Goal: Task Accomplishment & Management: Manage account settings

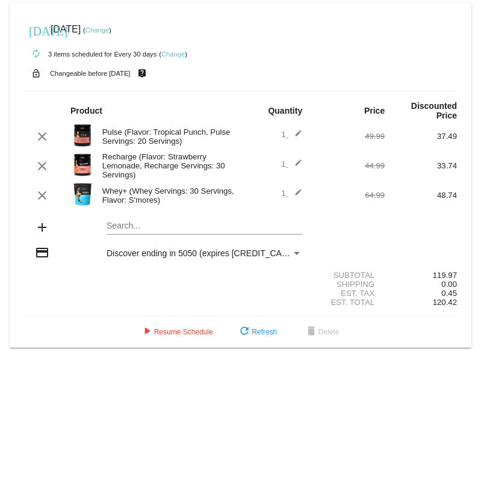
click at [114, 223] on div "Search..." at bounding box center [204, 222] width 196 height 23
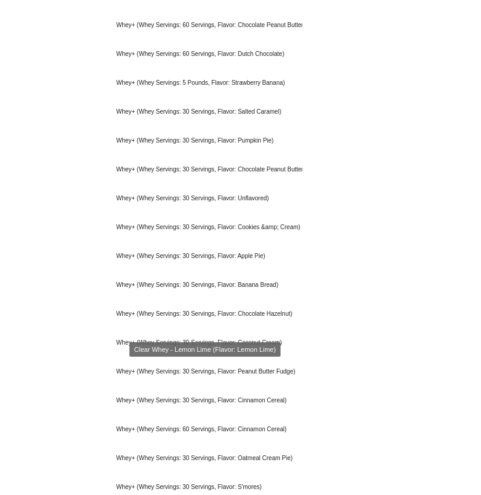
scroll to position [446, 0]
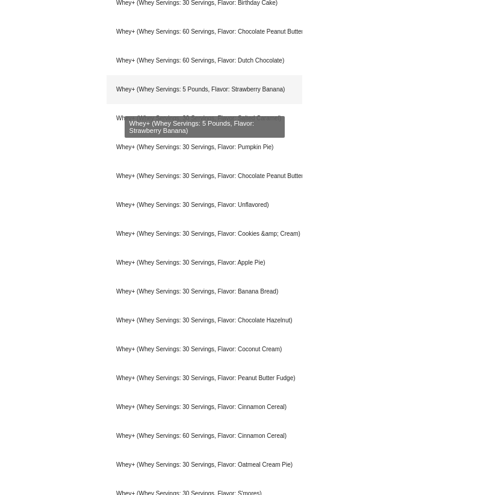
type input "whey"
click at [180, 102] on div "Whey+ (Whey Servings: 5 Pounds, Flavor: Strawberry Banana)" at bounding box center [204, 89] width 196 height 29
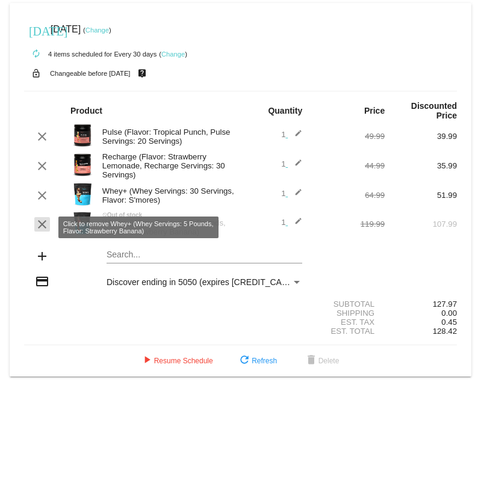
click at [43, 230] on mat-icon "clear" at bounding box center [42, 224] width 14 height 14
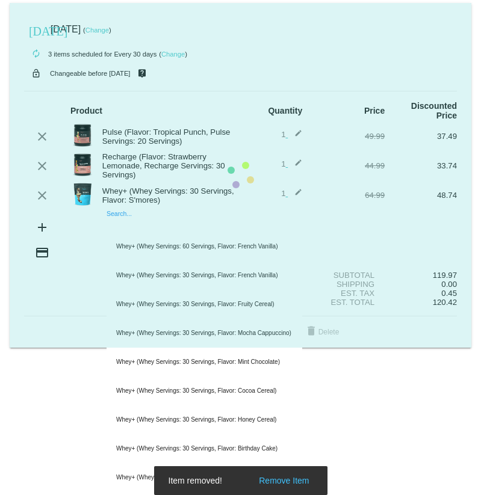
click at [134, 231] on mat-card "today Oct 2 2025 ( Change ) autorenew 3 items scheduled for Every 30 days ( Cha…" at bounding box center [240, 175] width 461 height 345
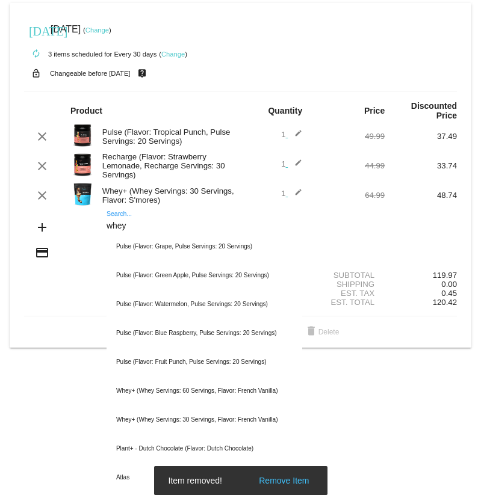
type input "whey"
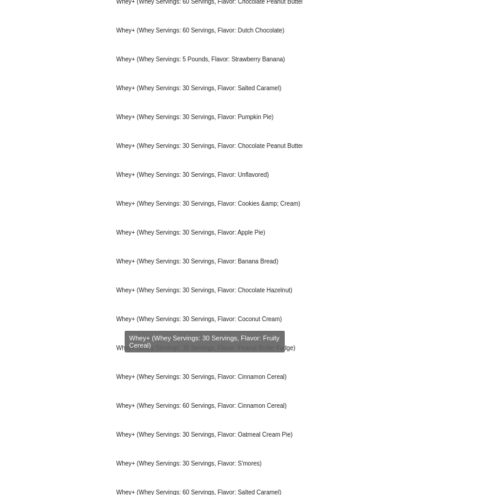
scroll to position [478, 0]
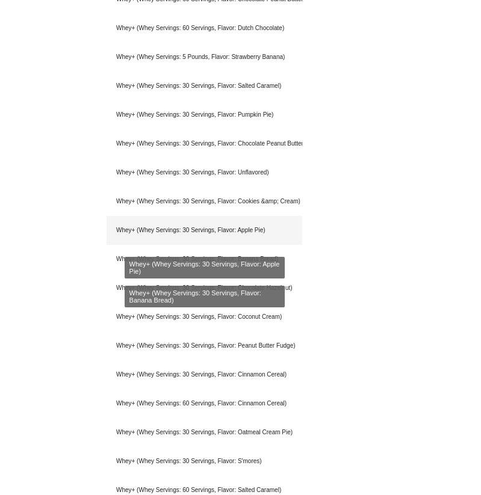
click at [206, 245] on div "Whey+ (Whey Servings: 30 Servings, Flavor: Apple Pie)" at bounding box center [204, 230] width 196 height 29
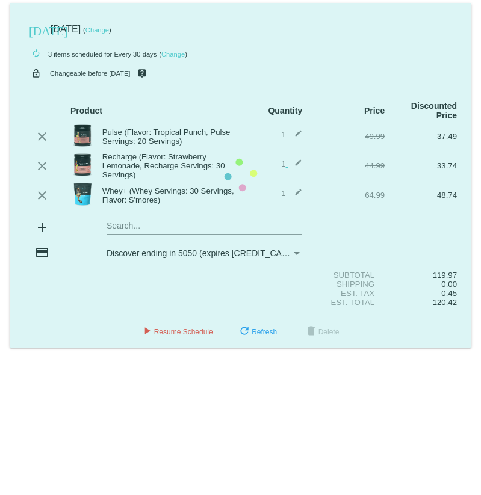
scroll to position [0, 0]
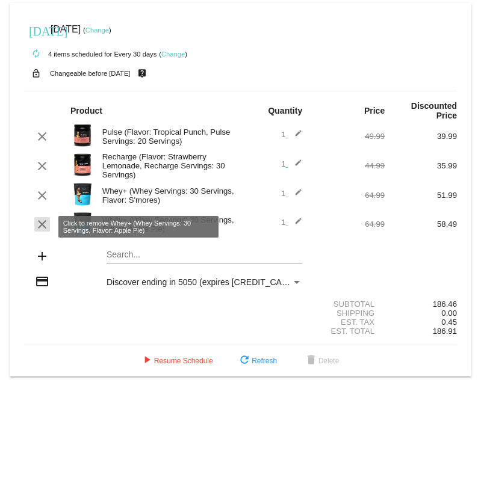
click at [43, 223] on mat-icon "clear" at bounding box center [42, 224] width 14 height 14
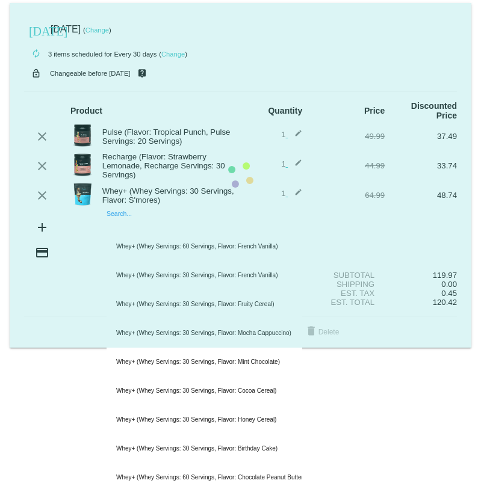
click at [138, 229] on mat-card "today Oct 2 2025 ( Change ) autorenew 3 items scheduled for Every 30 days ( Cha…" at bounding box center [240, 175] width 461 height 345
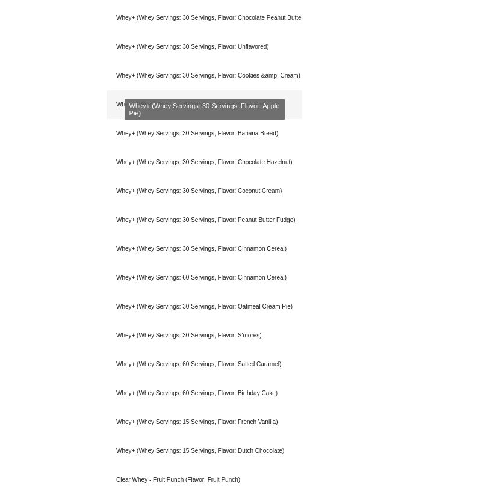
scroll to position [625, 0]
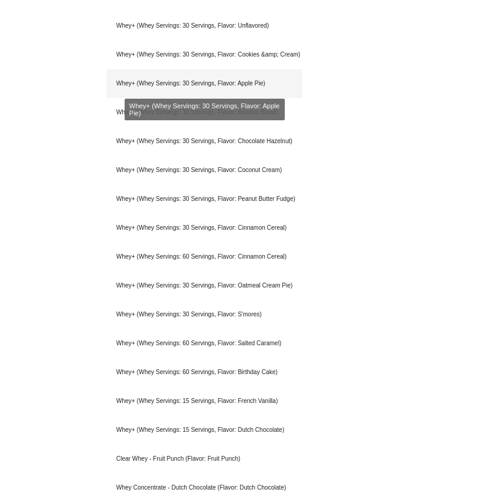
type input "whey"
click at [216, 90] on div "Whey+ (Whey Servings: 30 Servings, Flavor: Apple Pie)" at bounding box center [204, 83] width 196 height 29
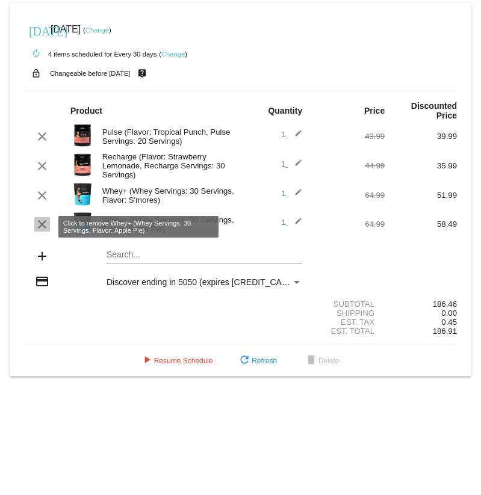
click at [44, 228] on mat-icon "clear" at bounding box center [42, 224] width 14 height 14
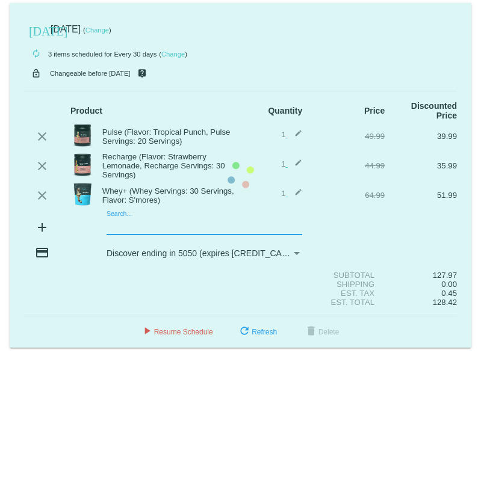
click at [120, 233] on mat-card "[DATE] [DATE] ( Change ) autorenew 3 items scheduled for Every 30 days ( Change…" at bounding box center [240, 175] width 461 height 345
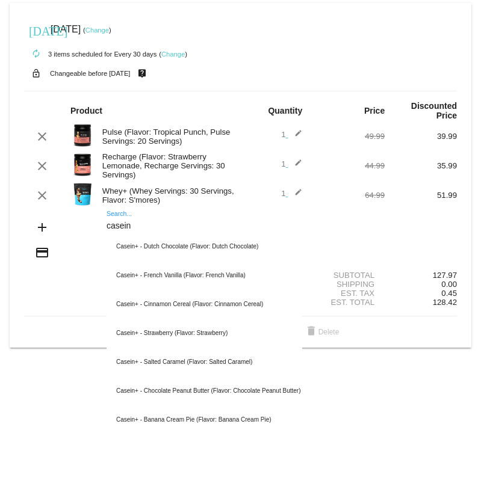
type input "casein"
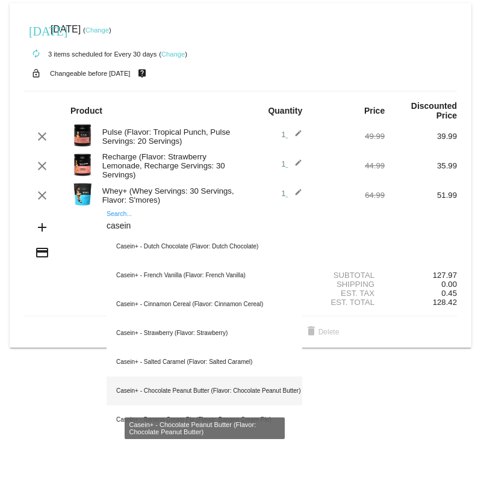
click at [194, 392] on div "Casein+ - Chocolate Peanut Butter (Flavor: Chocolate Peanut Butter)" at bounding box center [204, 391] width 196 height 29
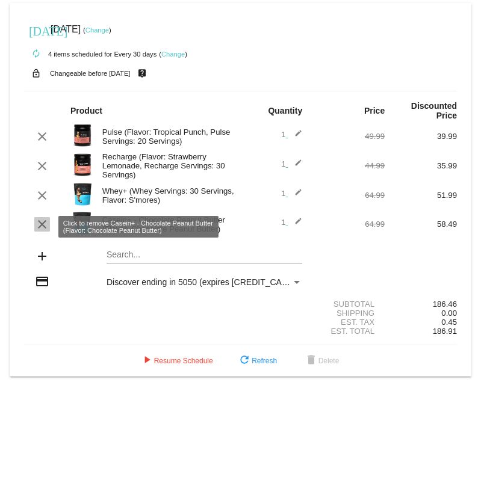
click at [41, 229] on mat-icon "clear" at bounding box center [42, 224] width 14 height 14
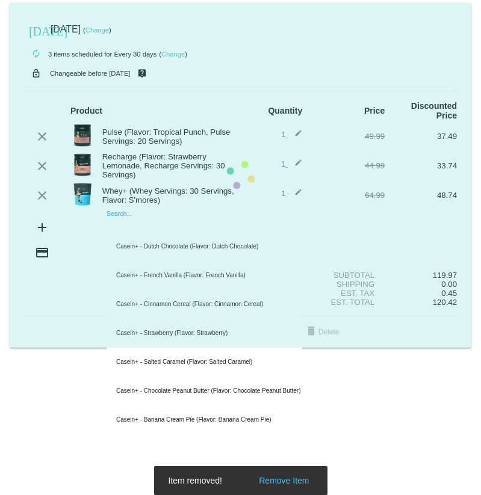
click at [125, 226] on mat-card "[DATE] [DATE] ( Change ) autorenew 3 items scheduled for Every 30 days ( Change…" at bounding box center [240, 175] width 461 height 345
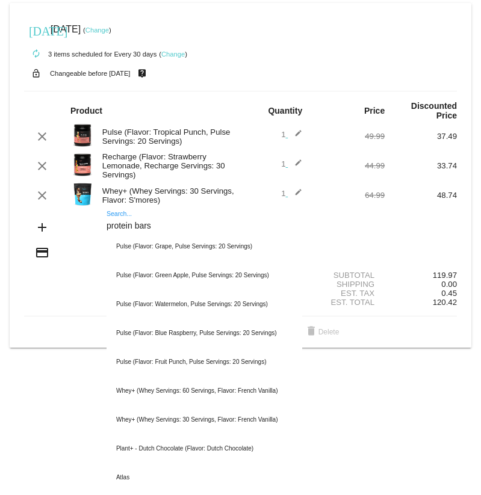
type input "protein bars"
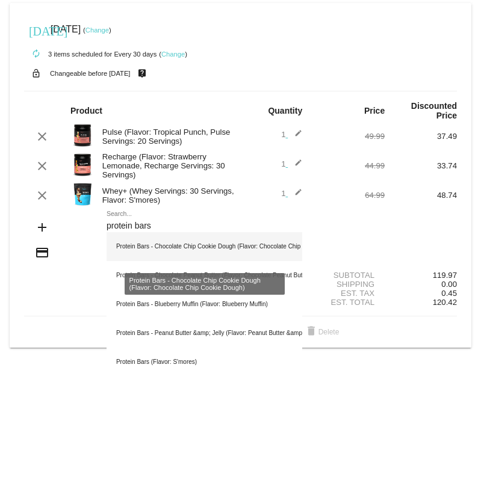
click at [155, 251] on div "Protein Bars - Chocolate Chip Cookie Dough (Flavor: Chocolate Chip Cookie Dough)" at bounding box center [204, 246] width 196 height 29
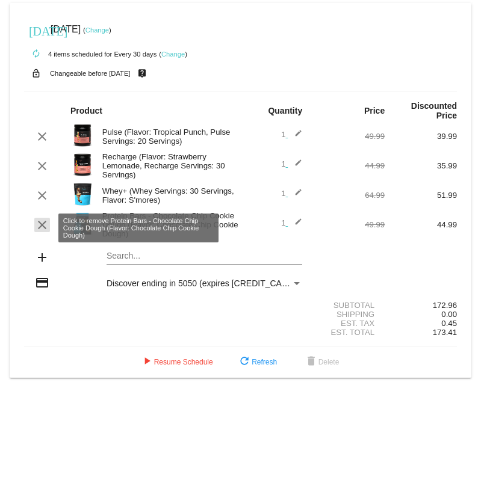
click at [42, 232] on mat-icon "clear" at bounding box center [42, 225] width 14 height 14
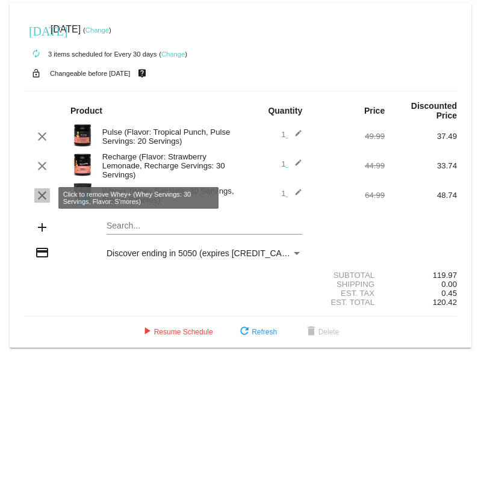
click at [43, 200] on mat-icon "clear" at bounding box center [42, 195] width 14 height 14
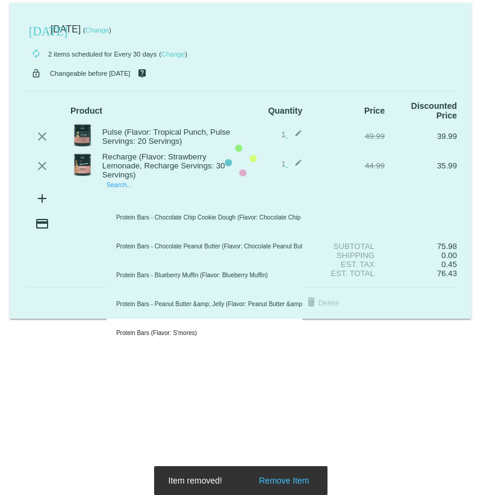
click at [122, 199] on mat-card "today Oct 2 2025 ( Change ) autorenew 2 items scheduled for Every 30 days ( Cha…" at bounding box center [240, 161] width 461 height 316
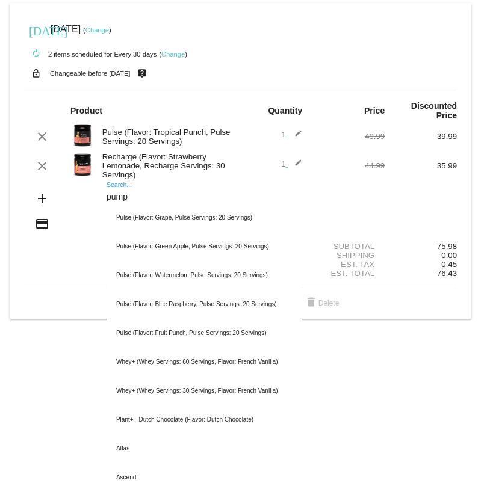
type input "pump"
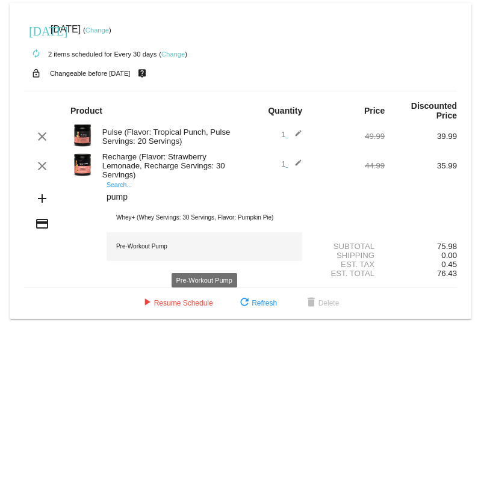
click at [134, 253] on div "Pre-Workout Pump" at bounding box center [204, 246] width 196 height 29
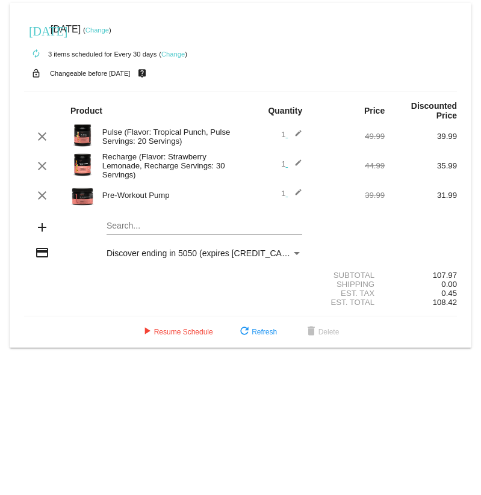
click at [124, 229] on mat-card "today Oct 2 2025 ( Change ) autorenew 3 items scheduled for Every 30 days ( Cha…" at bounding box center [240, 175] width 461 height 345
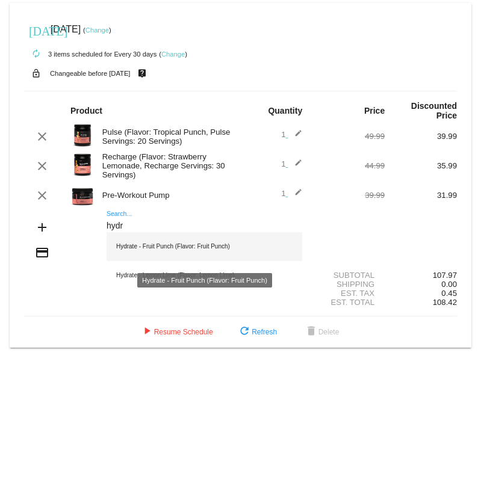
type input "hydr"
click at [143, 256] on div "Hydrate - Fruit Punch (Flavor: Fruit Punch)" at bounding box center [204, 246] width 196 height 29
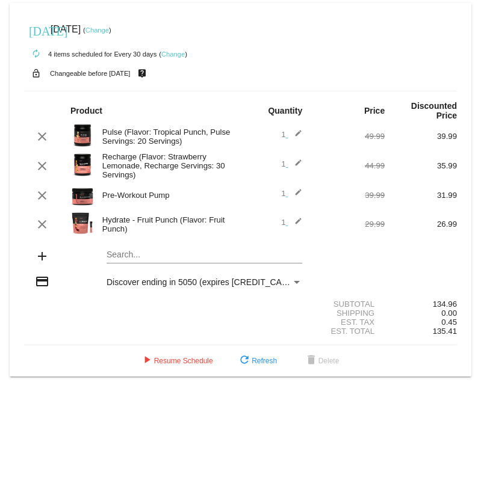
click at [138, 220] on div "Hydrate - Fruit Punch (Flavor: Fruit Punch)" at bounding box center [168, 224] width 144 height 18
click at [92, 224] on img at bounding box center [82, 223] width 24 height 24
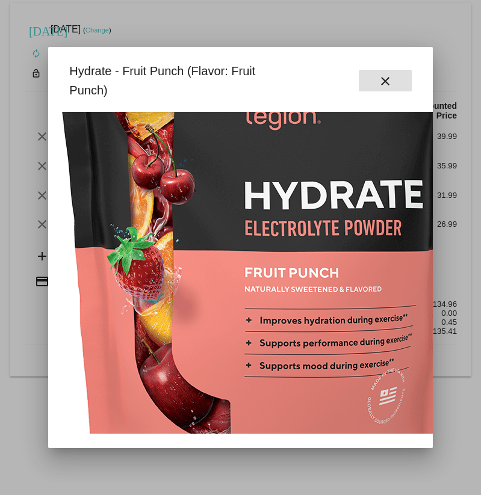
scroll to position [176, 51]
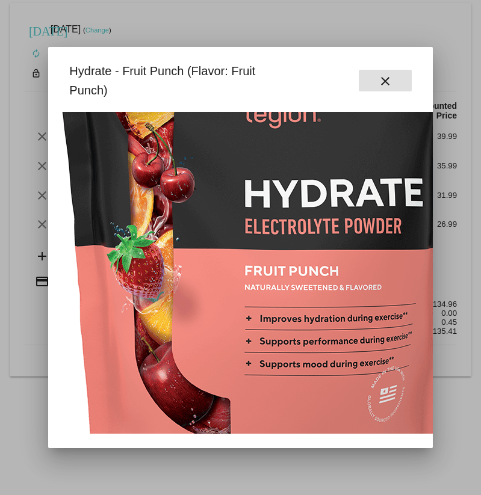
click at [380, 76] on mat-icon "close" at bounding box center [385, 81] width 14 height 14
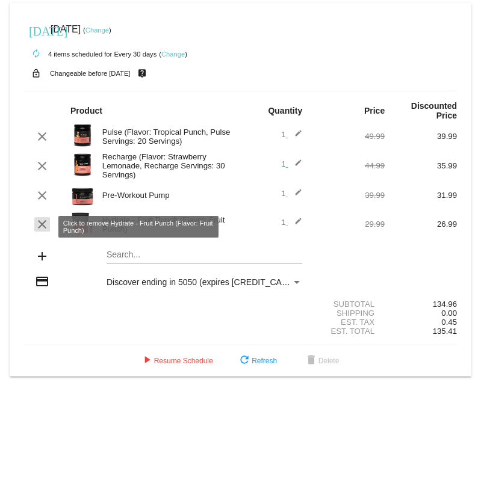
click at [42, 226] on mat-icon "clear" at bounding box center [42, 224] width 14 height 14
